Goal: Information Seeking & Learning: Learn about a topic

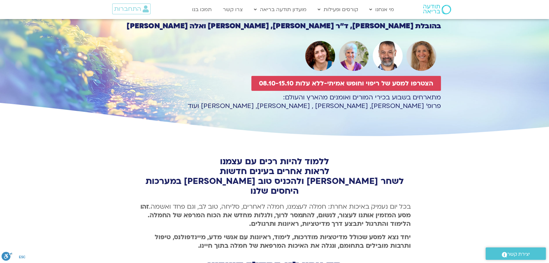
scroll to position [36, 0]
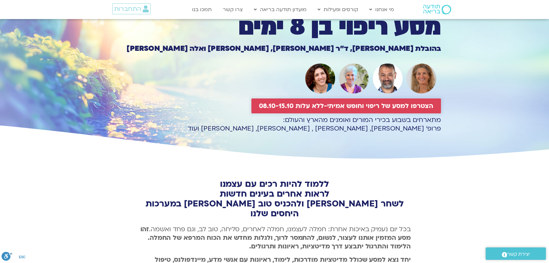
click at [345, 104] on span "הצטרפו למסע של ריפוי וחופש אמיתי-ללא עלות 08.10-15.10" at bounding box center [346, 105] width 174 height 7
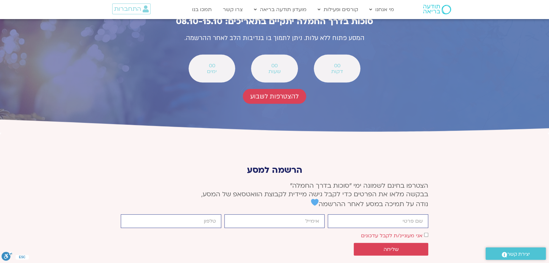
scroll to position [2336, 0]
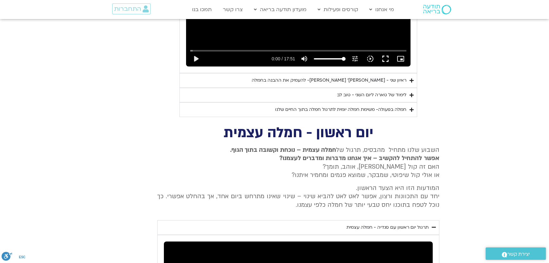
scroll to position [959, 0]
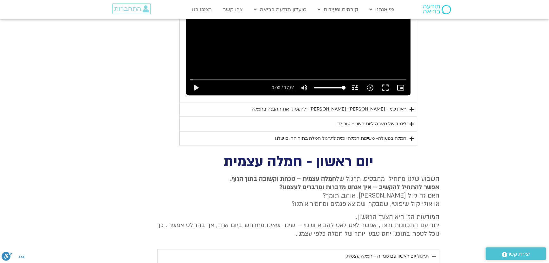
click at [373, 105] on summary "ראיון שני - [PERSON_NAME]׳ [PERSON_NAME]- להעמיק את ההבנה בחמלה" at bounding box center [299, 109] width 238 height 15
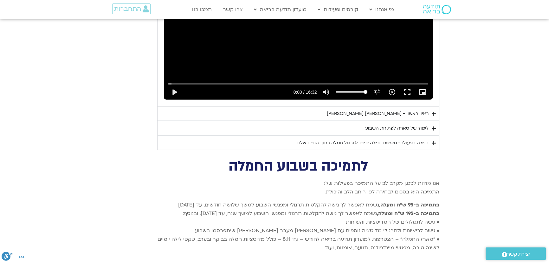
scroll to position [1421, 0]
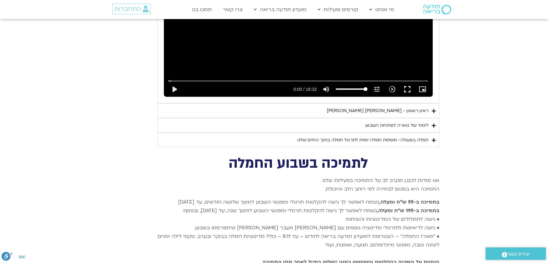
click at [390, 121] on div "לימוד של טארה לפתיחת השבוע" at bounding box center [396, 125] width 63 height 8
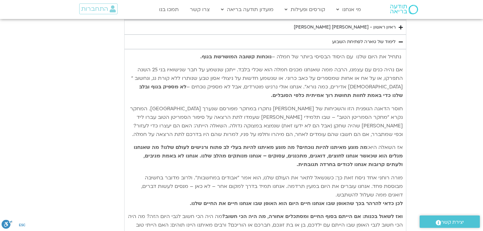
scroll to position [1529, 0]
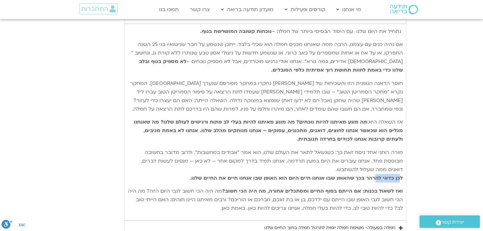
drag, startPoint x: 376, startPoint y: 167, endPoint x: 401, endPoint y: 168, distance: 25.7
click at [401, 175] on strong "לכן כדאי להרהר בכך שהאופן שבו אנחנו חיים היום הוא האופן שבו אנחנו חיים את החיים…" at bounding box center [296, 178] width 213 height 7
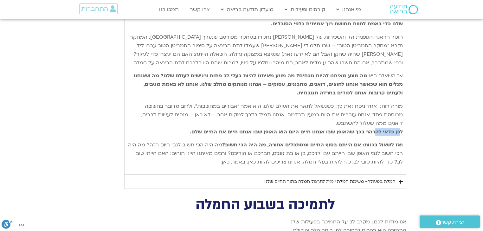
scroll to position [1580, 0]
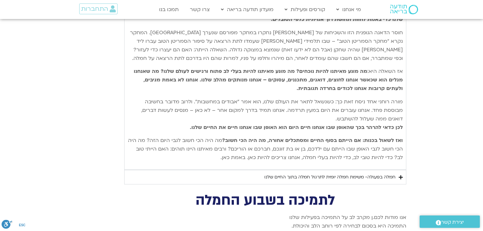
click at [351, 174] on div "חמלה בפעולה- משימת חמלה יומית לתרגול חמלה בתוך החיים שלנו" at bounding box center [330, 178] width 131 height 8
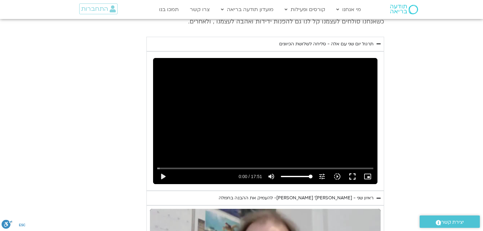
scroll to position [844, 0]
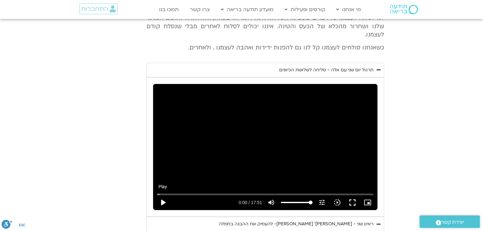
click at [165, 195] on button "play_arrow" at bounding box center [162, 202] width 15 height 15
type input "1.768364"
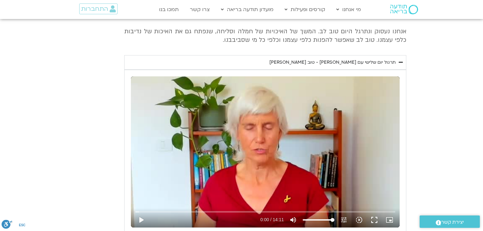
scroll to position [565, 0]
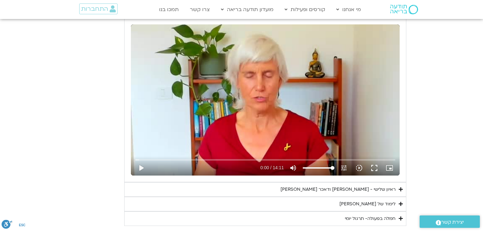
click at [367, 187] on div "ראיון שלישי - [PERSON_NAME] ודאכר [PERSON_NAME]" at bounding box center [338, 190] width 115 height 8
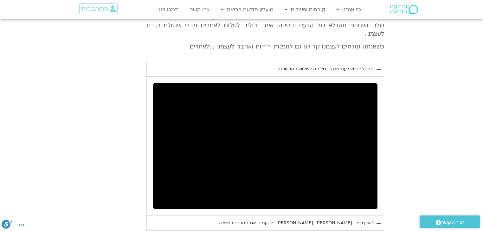
scroll to position [1072, 0]
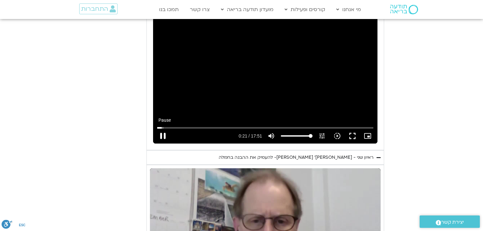
click at [163, 128] on button "pause" at bounding box center [162, 135] width 15 height 15
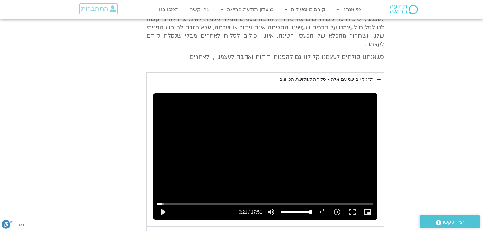
scroll to position [1022, 0]
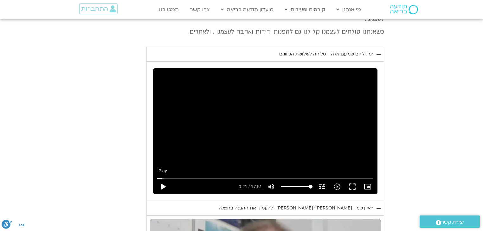
click at [162, 179] on button "play_arrow" at bounding box center [162, 186] width 15 height 15
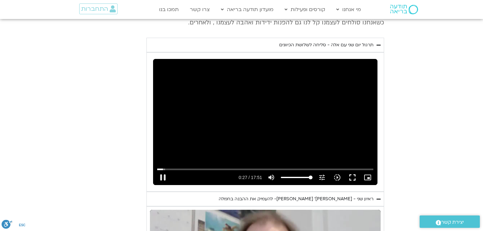
scroll to position [1072, 0]
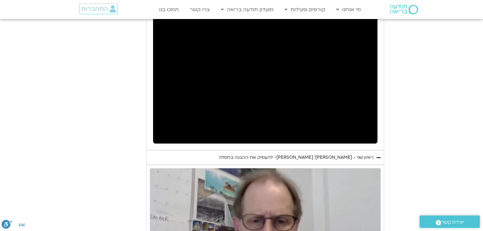
click at [352, 154] on div "ראיון שני - [PERSON_NAME]׳ [PERSON_NAME]- להעמיק את ההבנה בחמלה" at bounding box center [296, 158] width 155 height 8
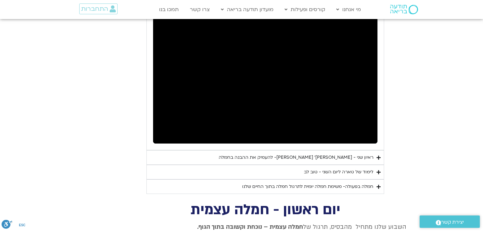
click at [352, 154] on div "ראיון שני - [PERSON_NAME]׳ [PERSON_NAME]- להעמיק את ההבנה בחמלה" at bounding box center [296, 158] width 155 height 8
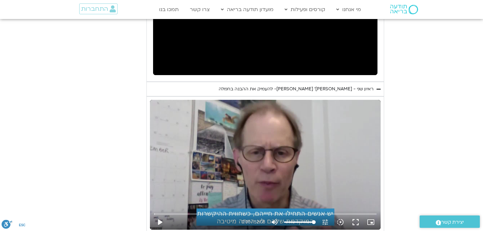
scroll to position [1148, 0]
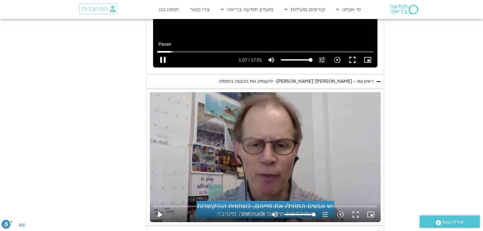
click at [164, 52] on button "pause" at bounding box center [162, 59] width 15 height 15
type input "67.431644"
click at [160, 207] on button "play_arrow" at bounding box center [159, 214] width 15 height 15
click at [162, 207] on button "pause" at bounding box center [159, 214] width 15 height 15
type input "2.654461"
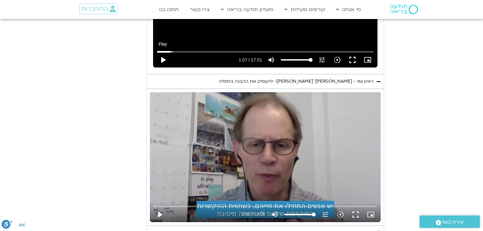
click at [165, 52] on button "play_arrow" at bounding box center [162, 59] width 15 height 15
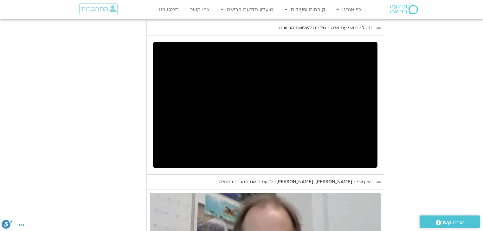
scroll to position [1047, 0]
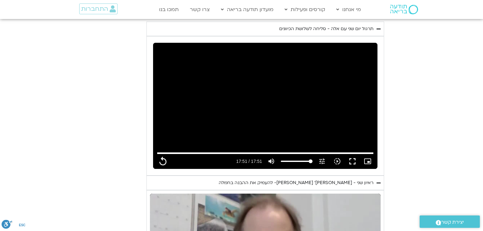
type input "1071.88"
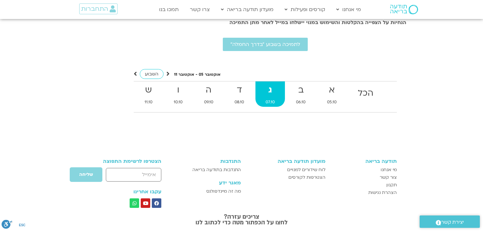
scroll to position [1431, 0]
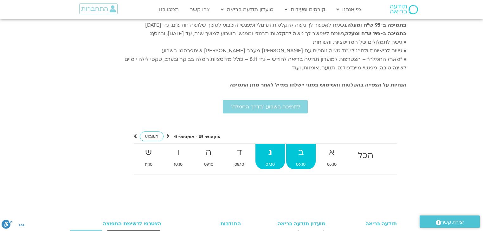
click at [299, 146] on strong "ב" at bounding box center [301, 153] width 30 height 14
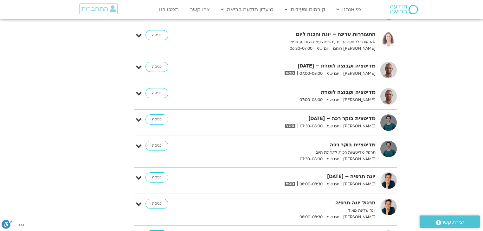
scroll to position [1533, 0]
